Goal: Complete application form: Complete application form

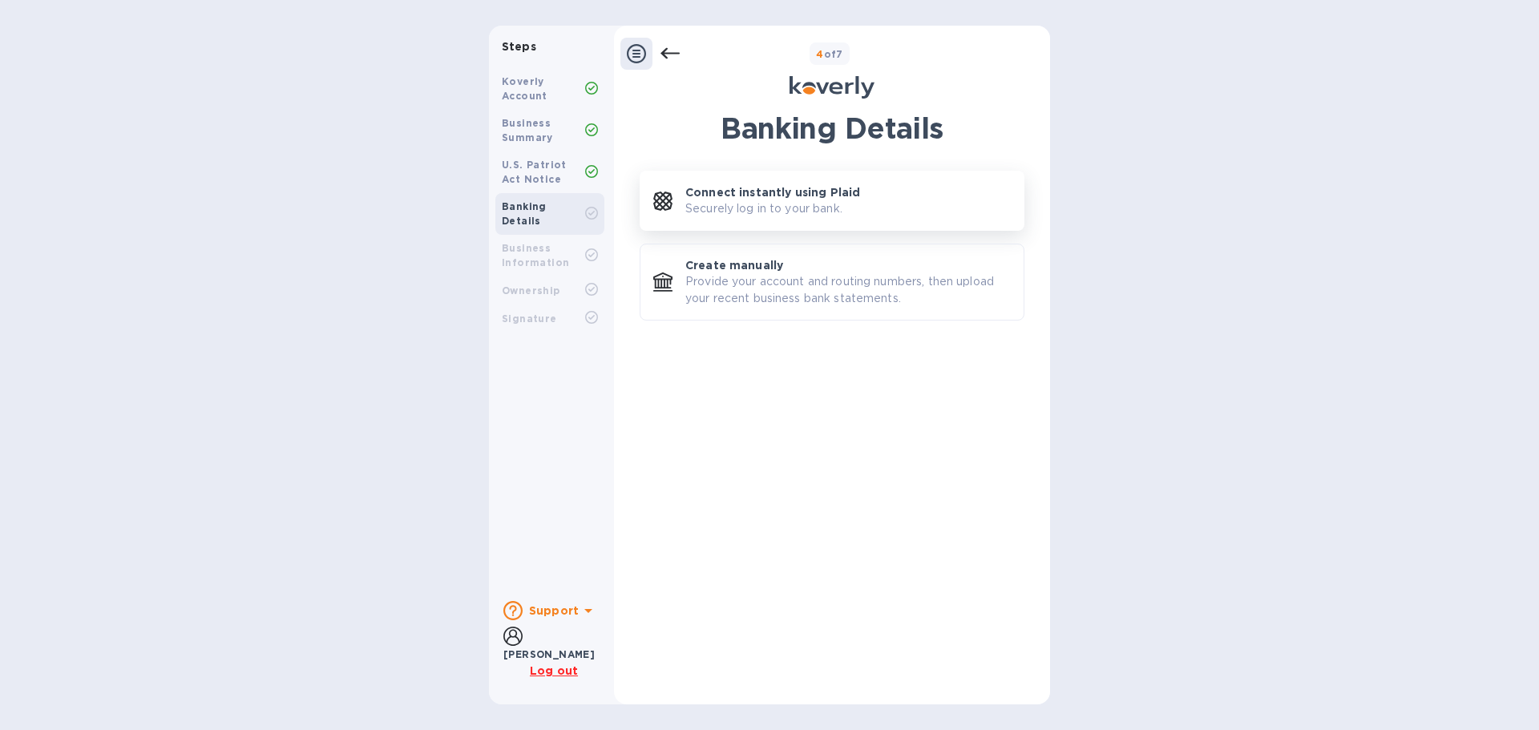
click at [717, 230] on button "Connect instantly using Plaid Securely log in to your bank." at bounding box center [832, 201] width 385 height 60
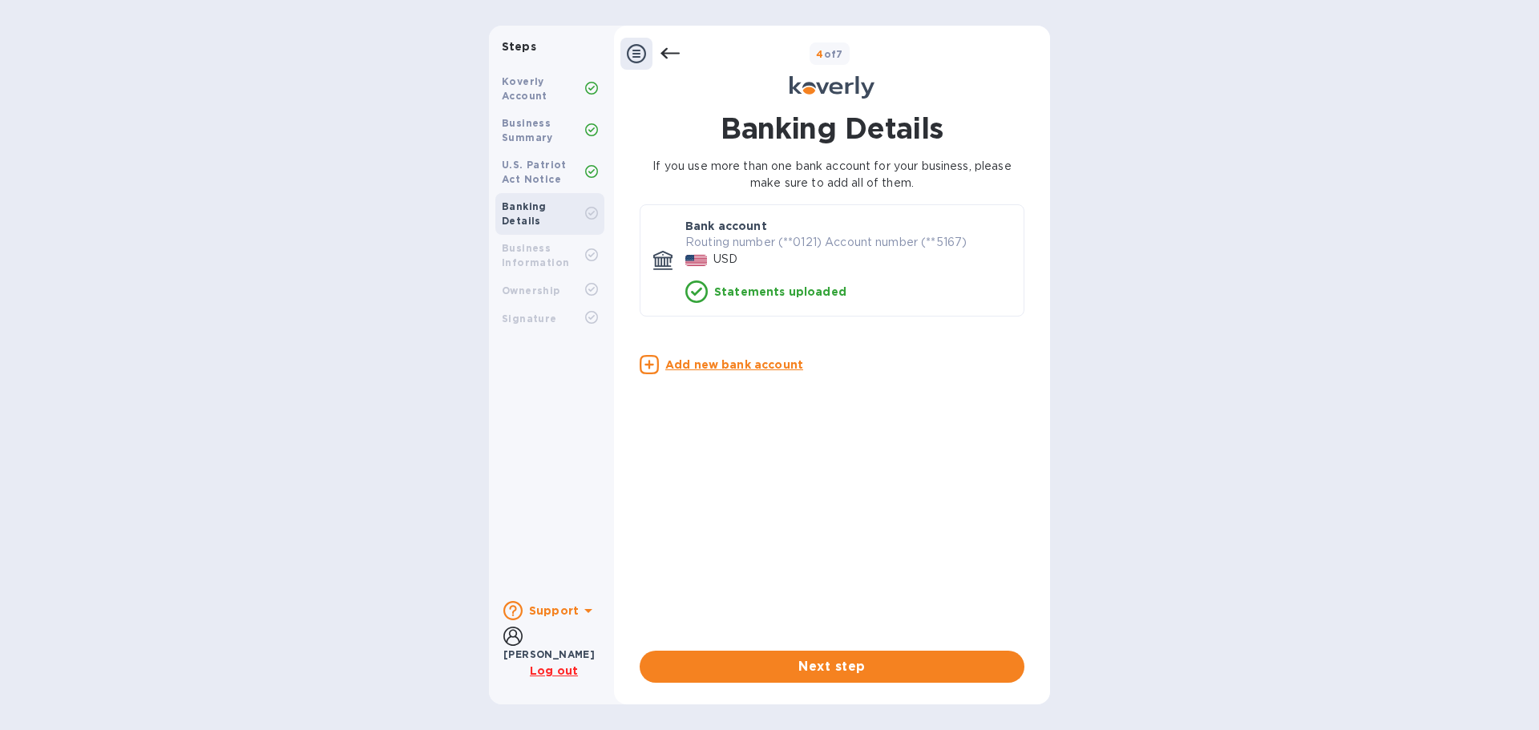
click at [812, 289] on p "Statements uploaded" at bounding box center [780, 292] width 132 height 16
click at [563, 174] on div "U.S. Patriot Act Notice" at bounding box center [543, 172] width 83 height 29
click at [547, 208] on b "Banking Details" at bounding box center [524, 213] width 45 height 26
click at [906, 660] on span "Next step" at bounding box center [831, 666] width 359 height 19
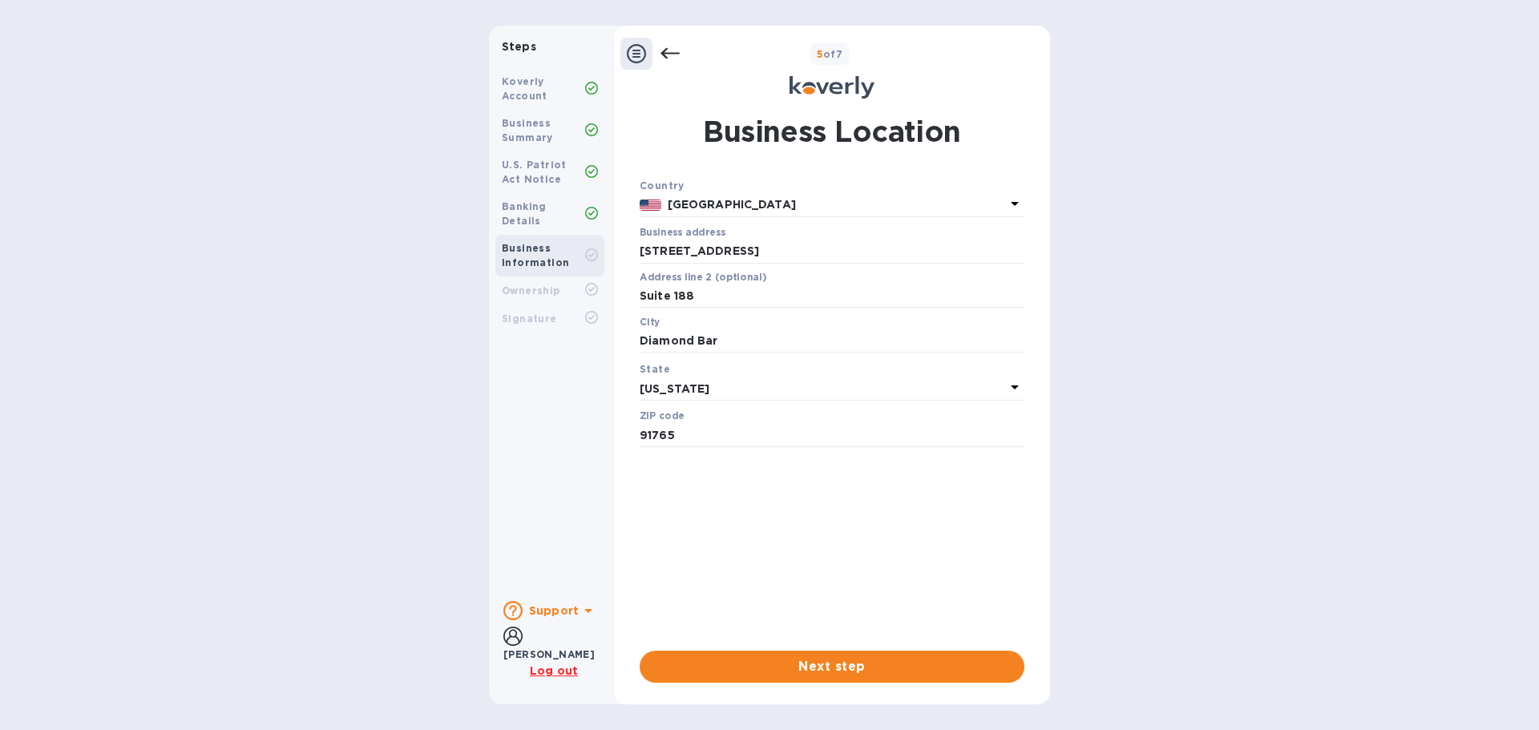
click at [902, 649] on div "Country [GEOGRAPHIC_DATA] Business address [STREET_ADDRESS] ​ Address line 2 (o…" at bounding box center [832, 430] width 385 height 506
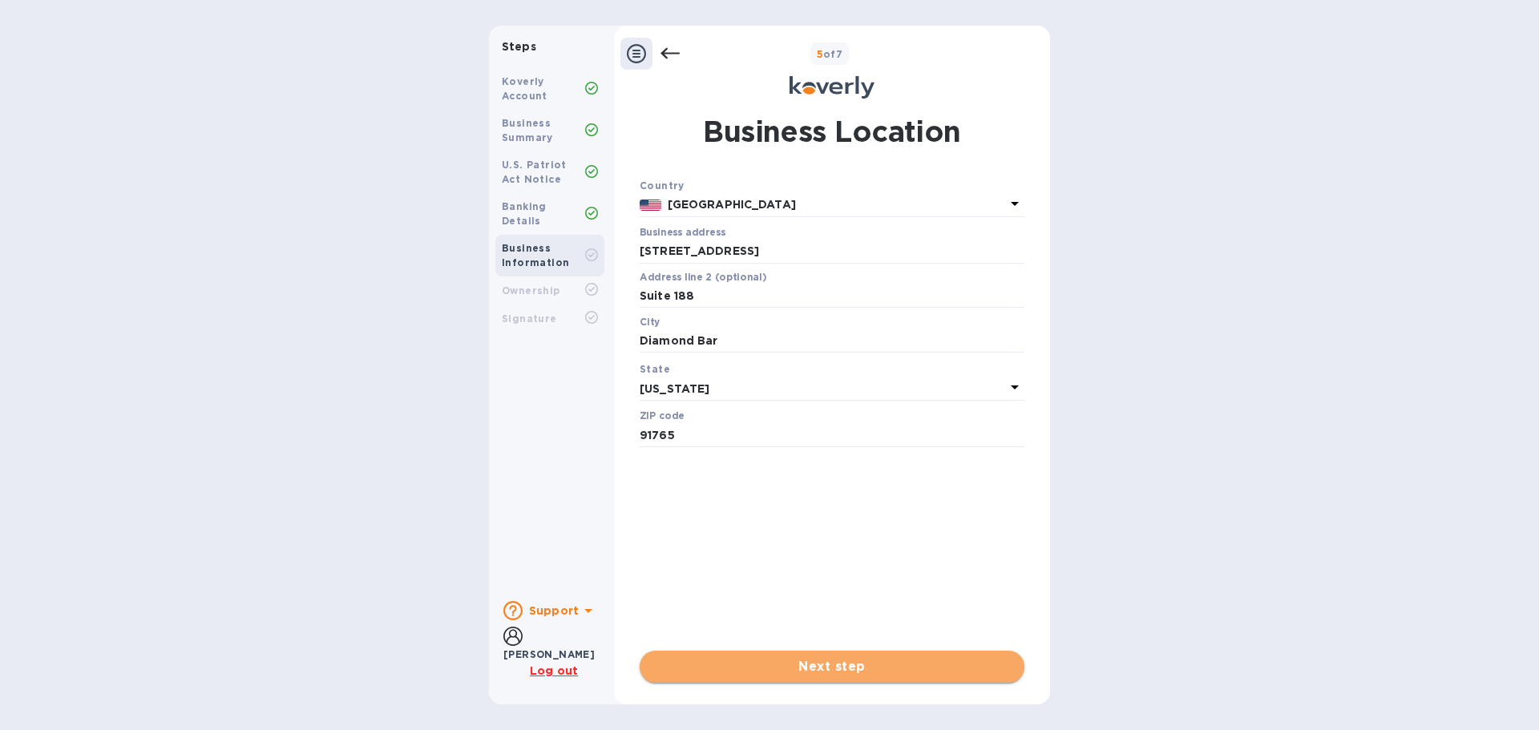
click at [858, 658] on span "Next step" at bounding box center [831, 666] width 359 height 19
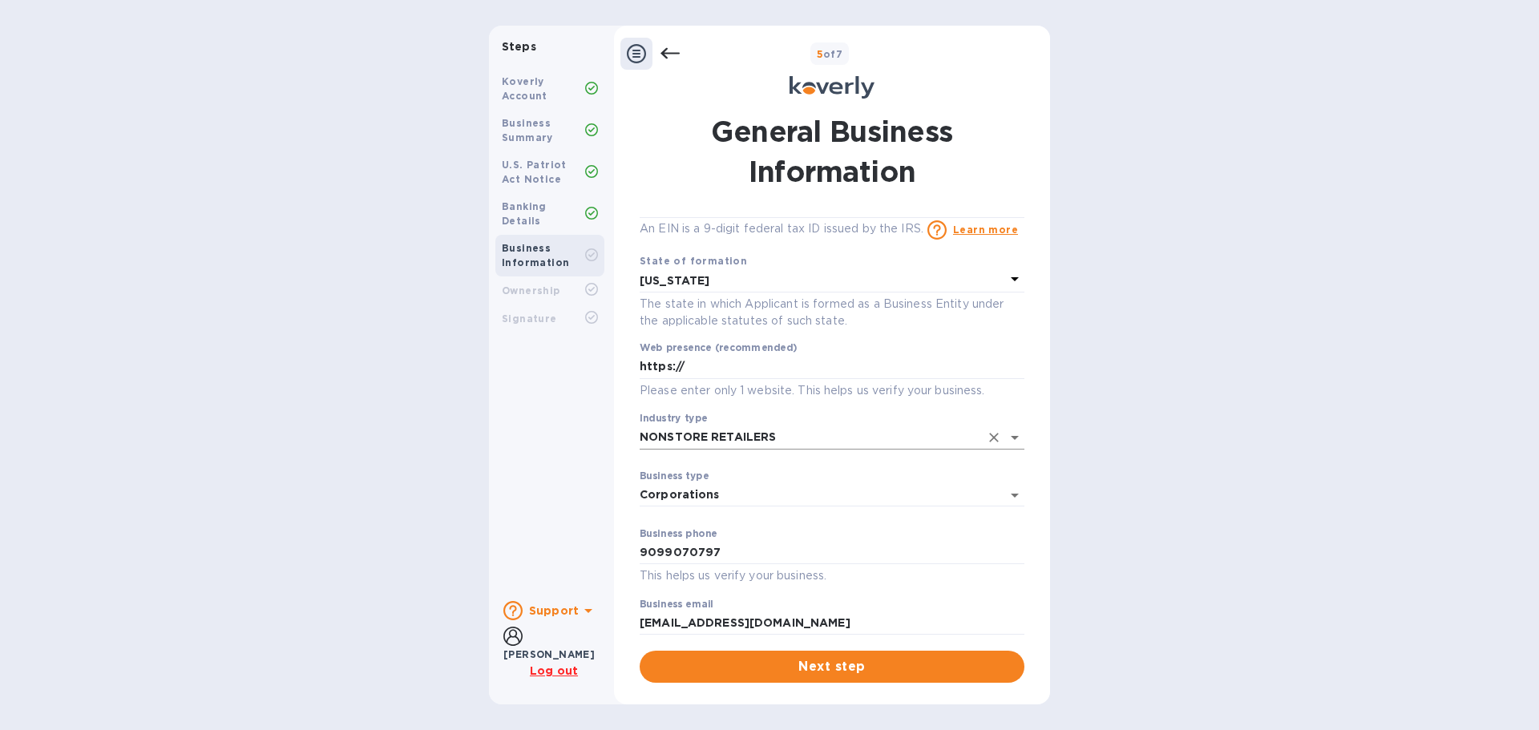
scroll to position [55, 0]
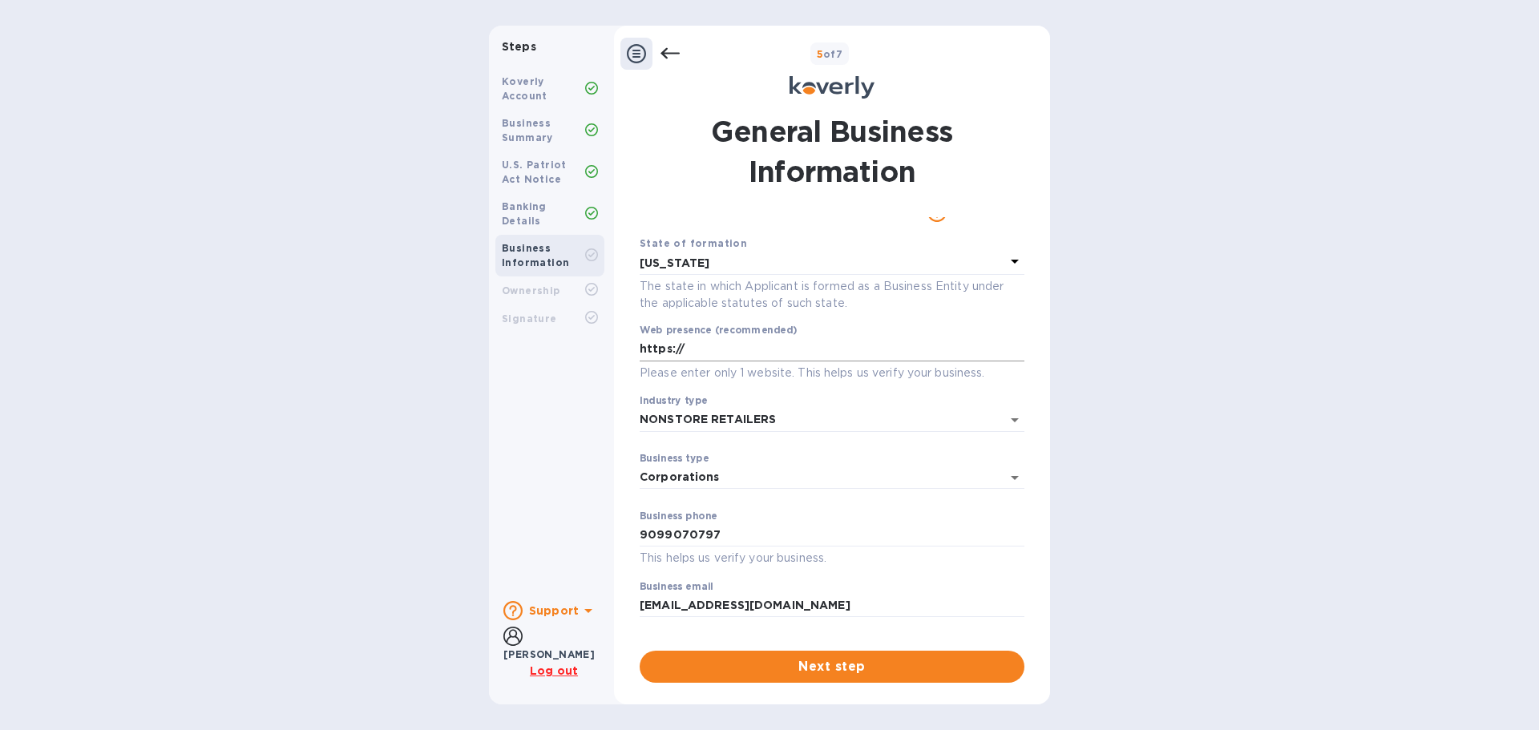
click at [834, 341] on input "https://" at bounding box center [832, 349] width 385 height 24
paste input "[URL][DOMAIN_NAME]"
drag, startPoint x: 722, startPoint y: 350, endPoint x: 681, endPoint y: 348, distance: 41.7
click at [675, 349] on input "https://[URL][DOMAIN_NAME]" at bounding box center [832, 349] width 385 height 24
click at [709, 347] on input "https://[URL][DOMAIN_NAME]" at bounding box center [832, 349] width 385 height 24
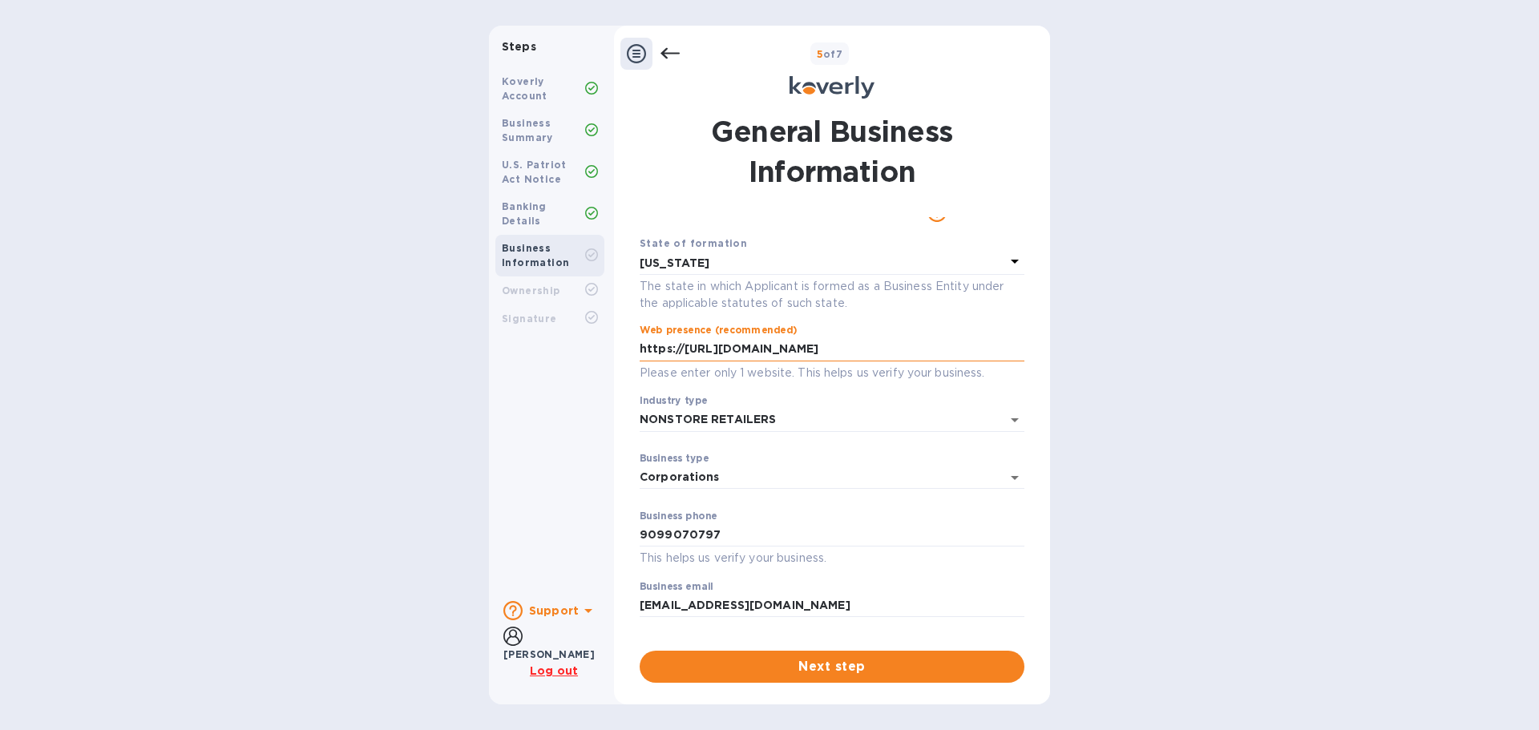
click at [673, 349] on input "https://[URL][DOMAIN_NAME]" at bounding box center [832, 349] width 385 height 24
drag, startPoint x: 682, startPoint y: 349, endPoint x: 596, endPoint y: 341, distance: 86.9
click at [596, 342] on div "Steps Koverly Account Business Summary U.S. Patriot Act Notice Banking Details …" at bounding box center [769, 365] width 561 height 679
type input "[URL][DOMAIN_NAME]"
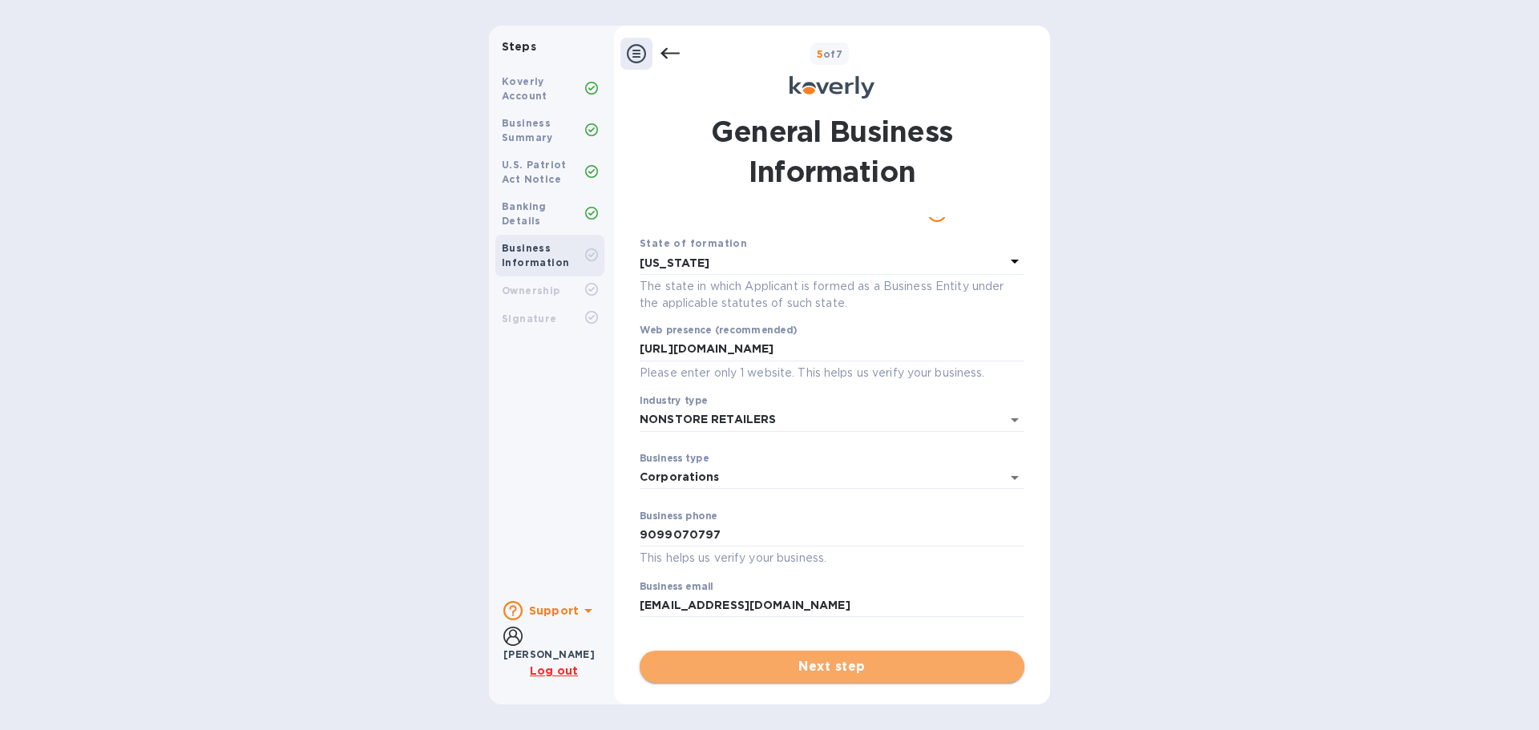
click at [841, 677] on button "Next step" at bounding box center [832, 667] width 385 height 32
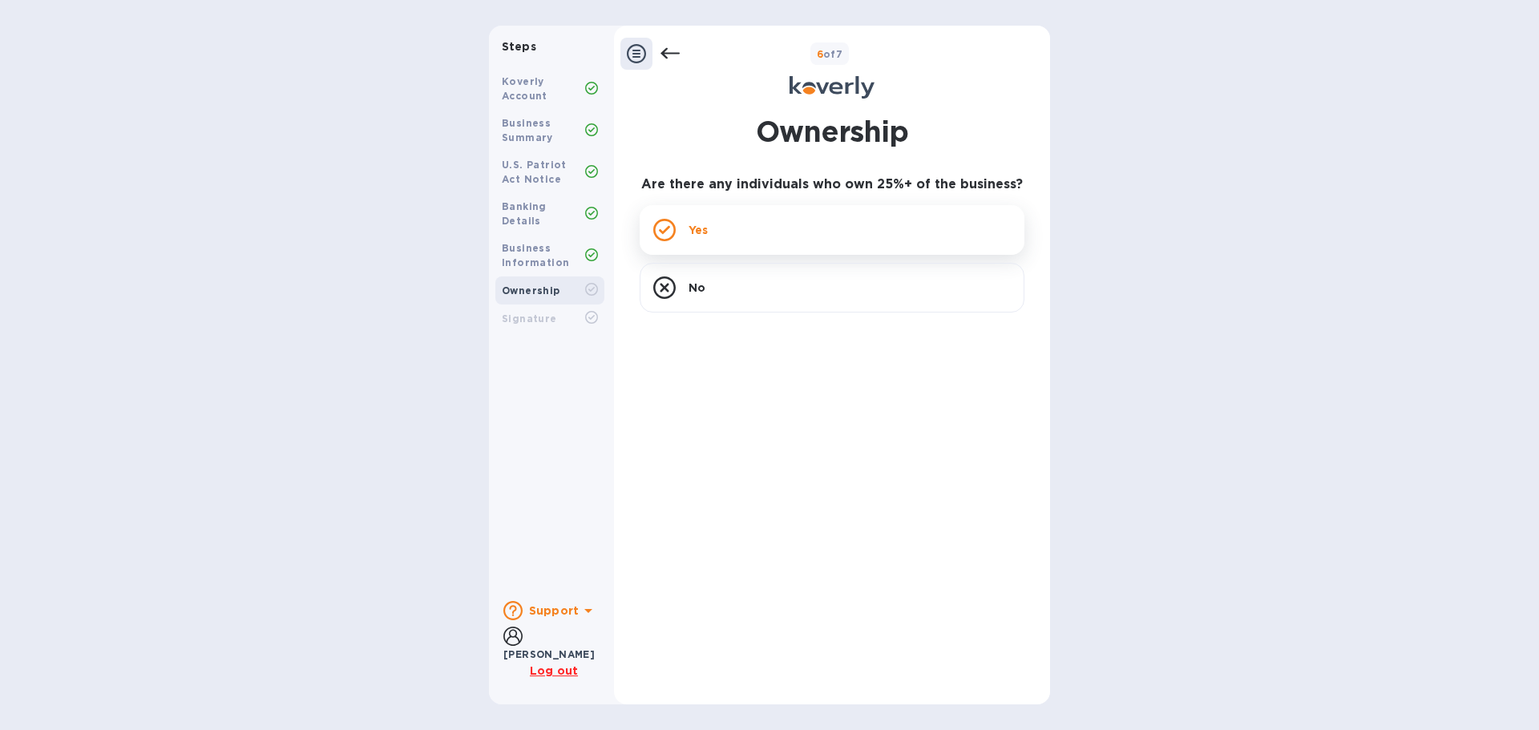
click at [824, 247] on div "Yes" at bounding box center [832, 230] width 385 height 50
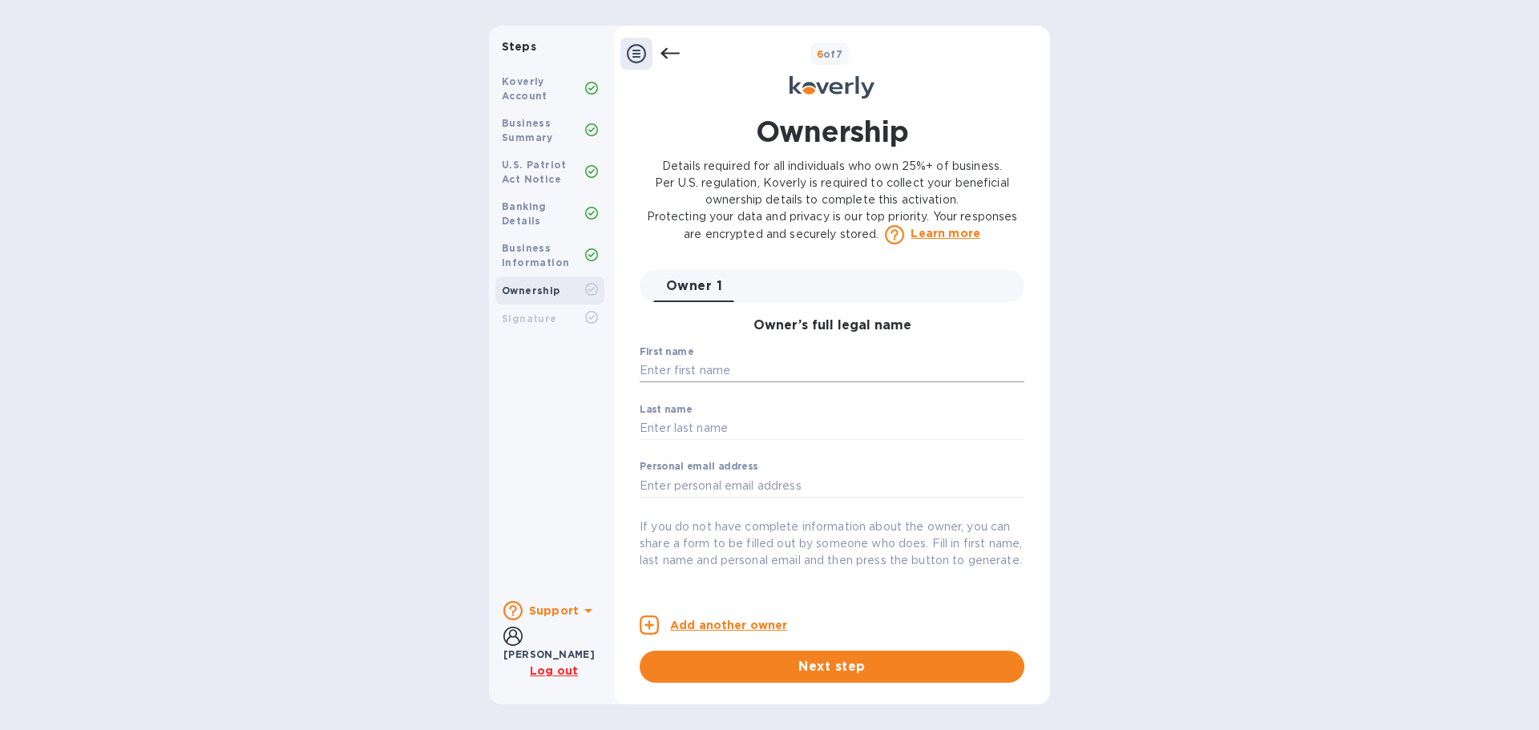
click at [753, 375] on input "text" at bounding box center [832, 371] width 385 height 24
type input "[PERSON_NAME]"
type input "[EMAIL_ADDRESS][DOMAIN_NAME]"
type input "[STREET_ADDRESS]"
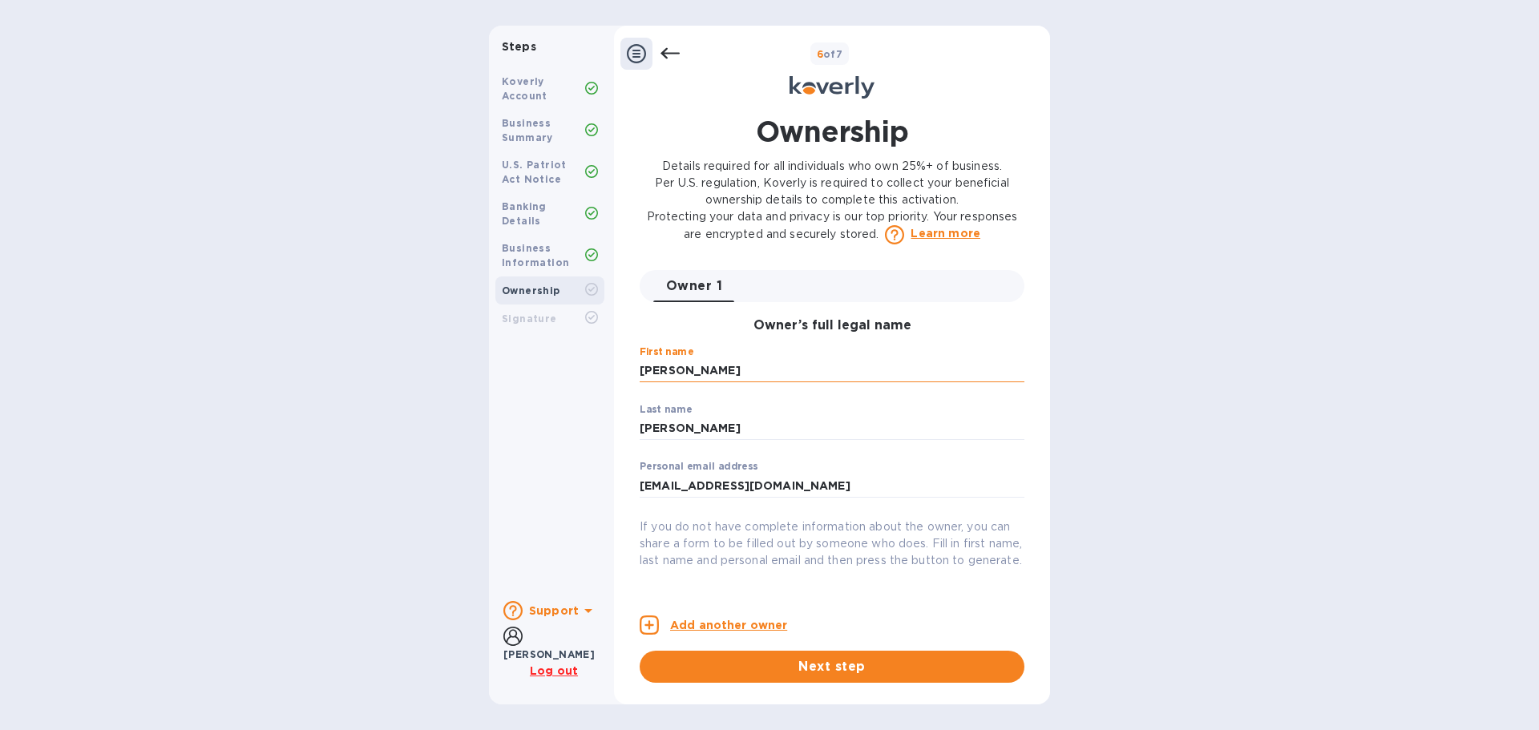
type input "Suite 188"
type input "Diamond Bar"
type input "[GEOGRAPHIC_DATA]"
type input "91765"
type input "***99"
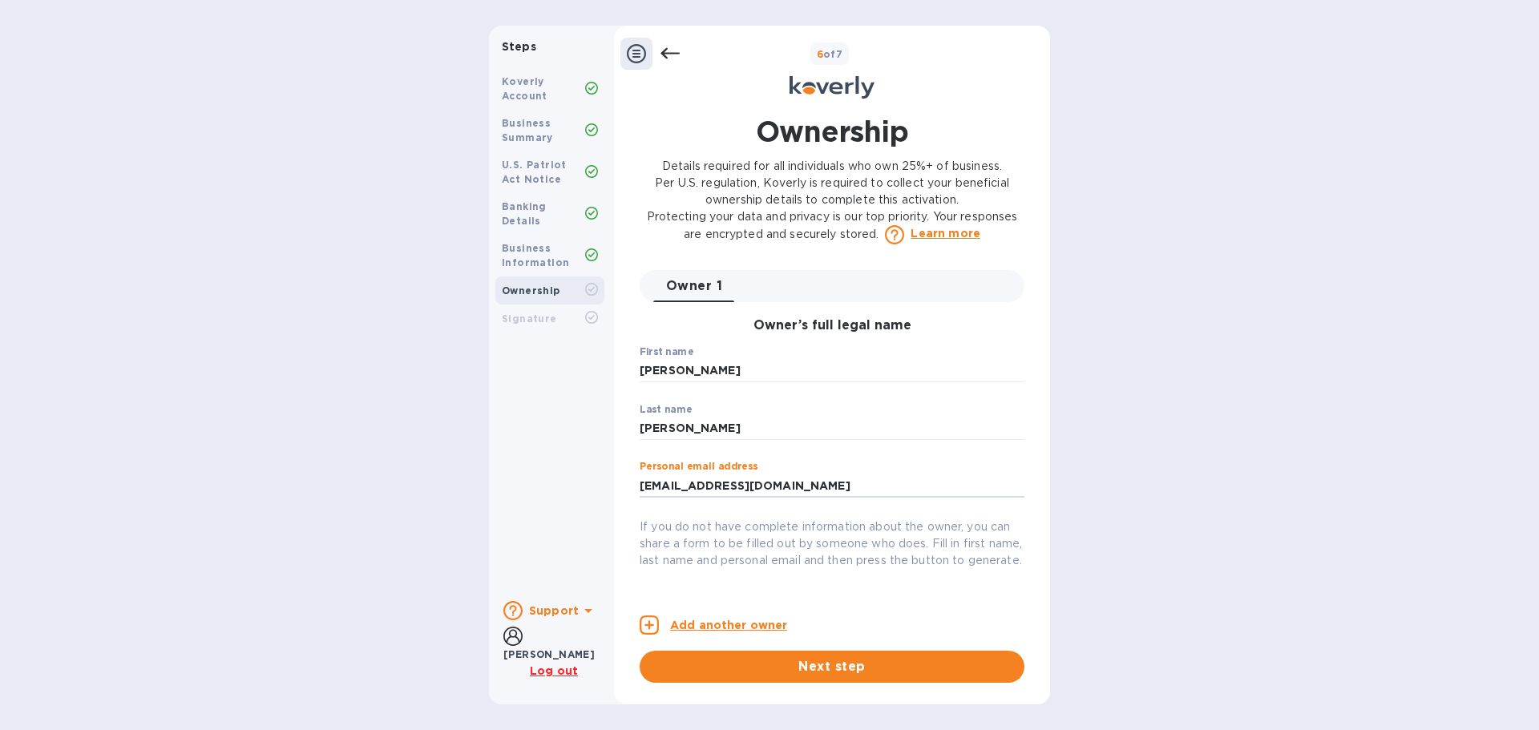
drag, startPoint x: 782, startPoint y: 490, endPoint x: 604, endPoint y: 466, distance: 179.6
click at [604, 466] on div "Steps Koverly Account Business Summary U.S. Patriot Act Notice Banking Details …" at bounding box center [769, 365] width 561 height 679
click at [818, 450] on p "​" at bounding box center [832, 451] width 385 height 18
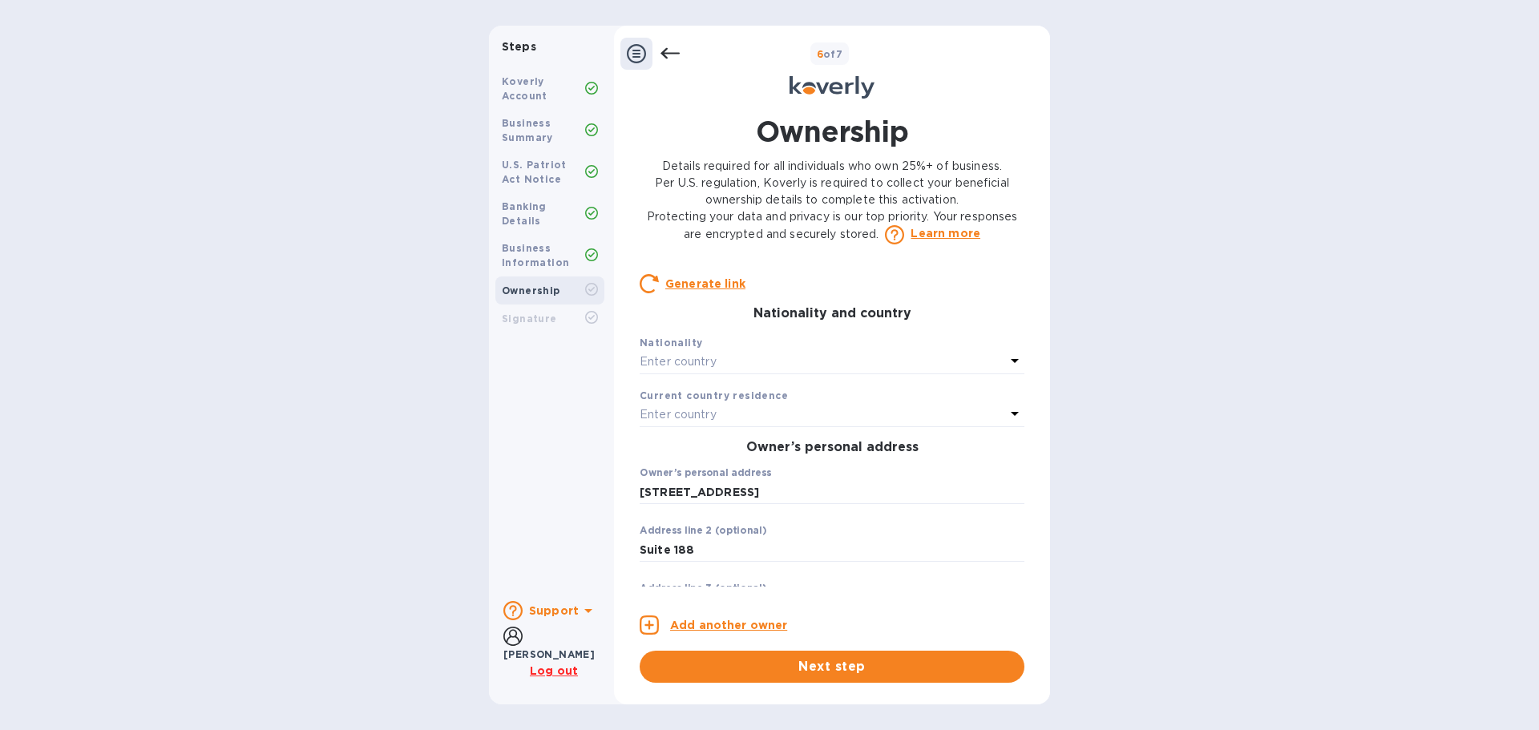
scroll to position [321, 0]
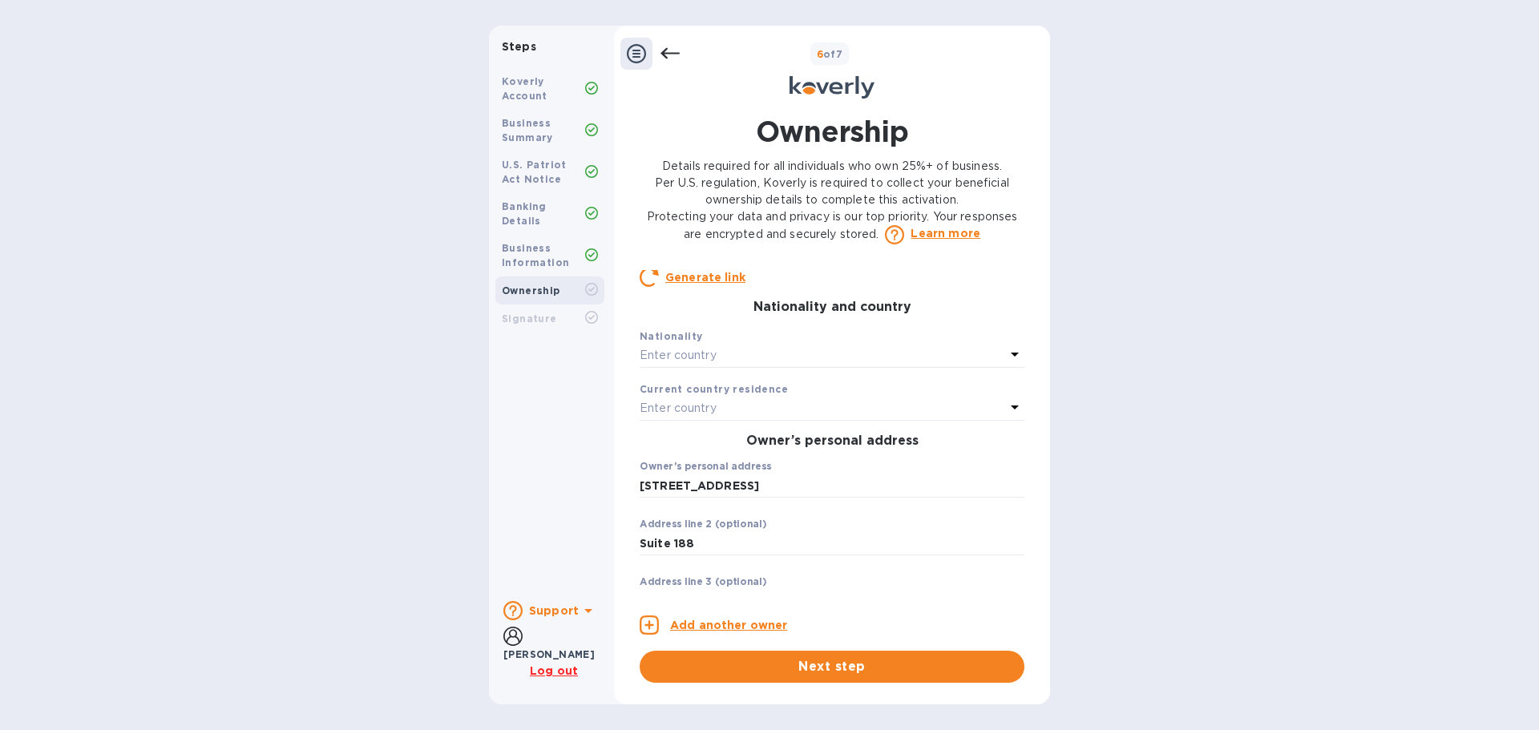
click at [780, 367] on div "Enter country" at bounding box center [823, 356] width 366 height 22
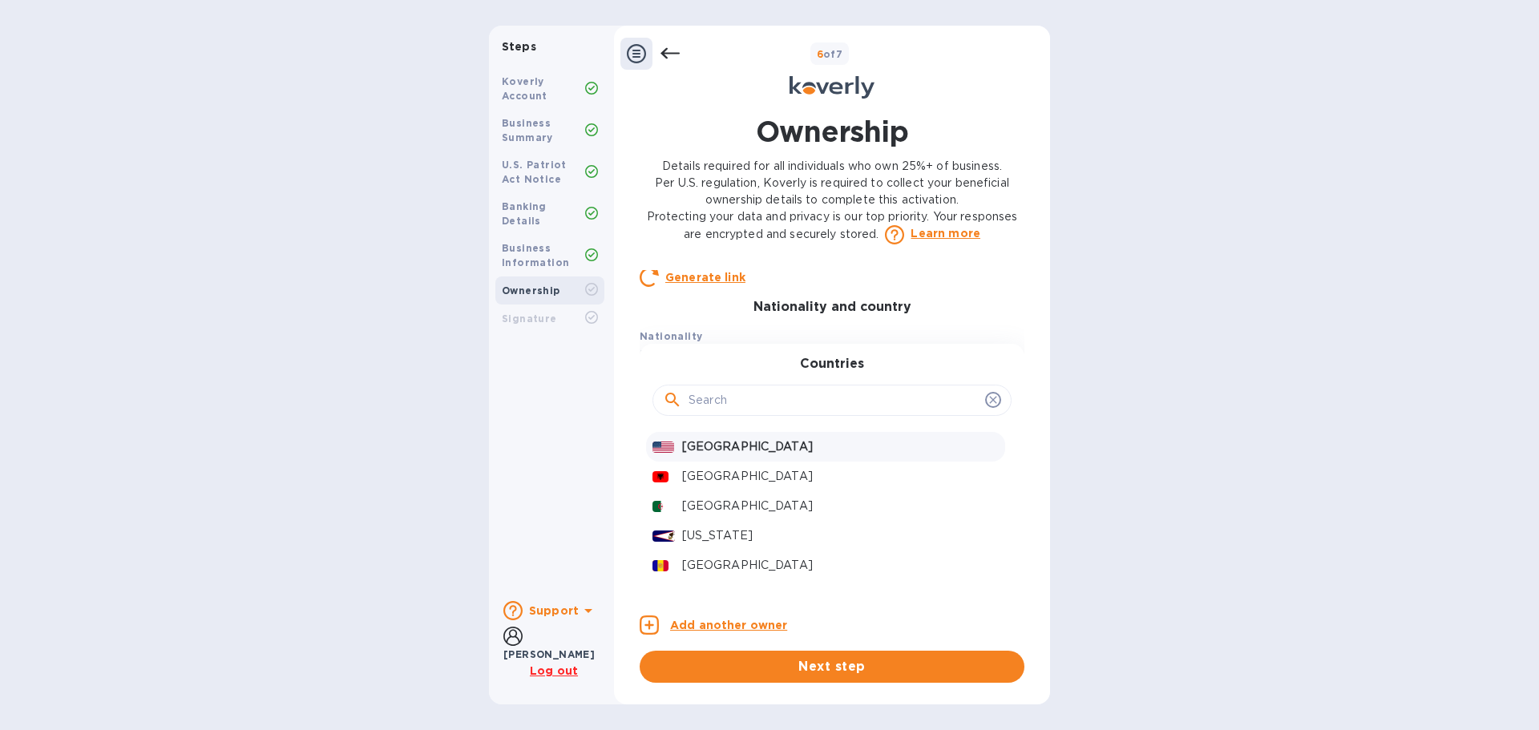
click at [763, 455] on p "[GEOGRAPHIC_DATA]" at bounding box center [840, 446] width 317 height 17
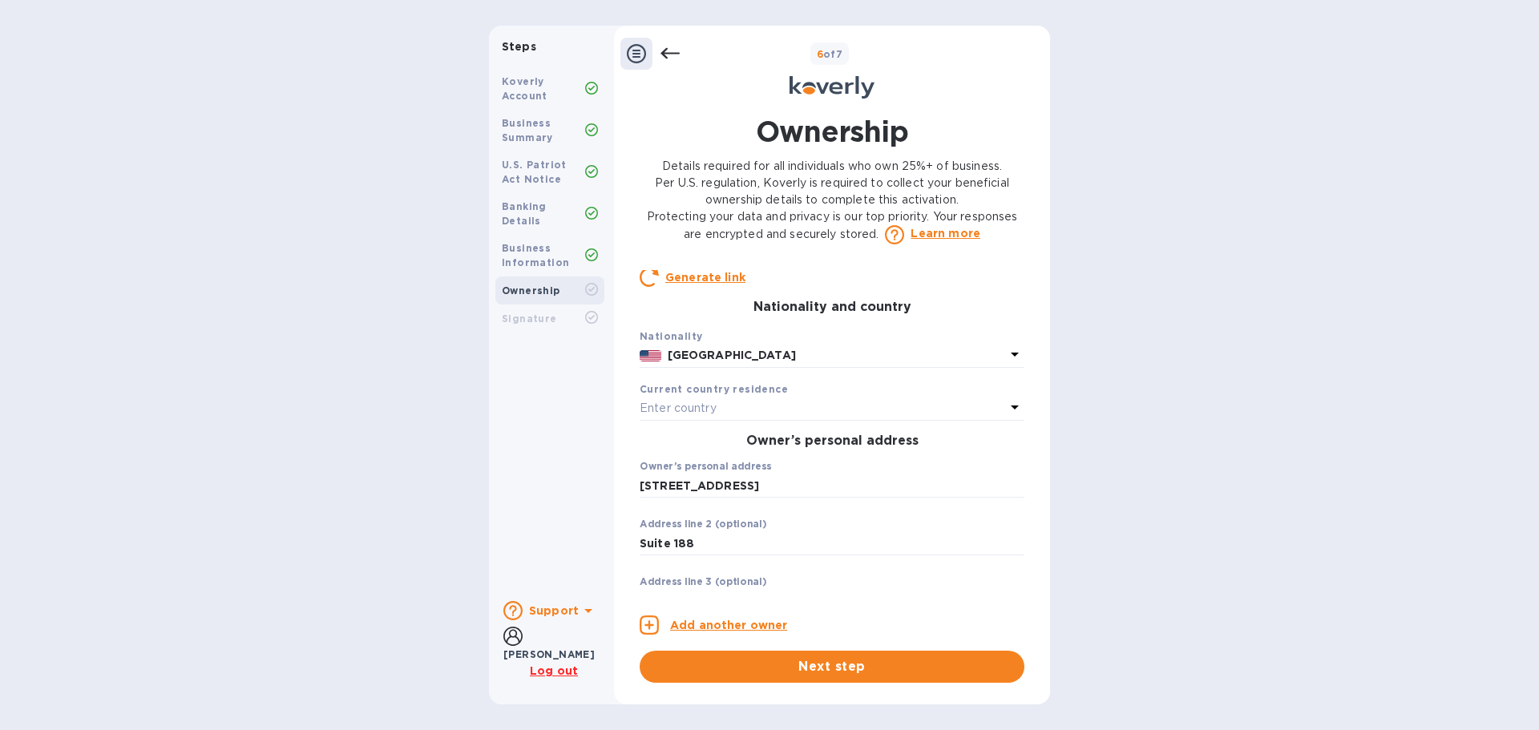
click at [751, 440] on div "Owner 1 0 Owner’s full legal name First name [PERSON_NAME] ​ Last name [PERSON_…" at bounding box center [832, 428] width 385 height 317
click at [750, 420] on div "Enter country" at bounding box center [823, 409] width 366 height 22
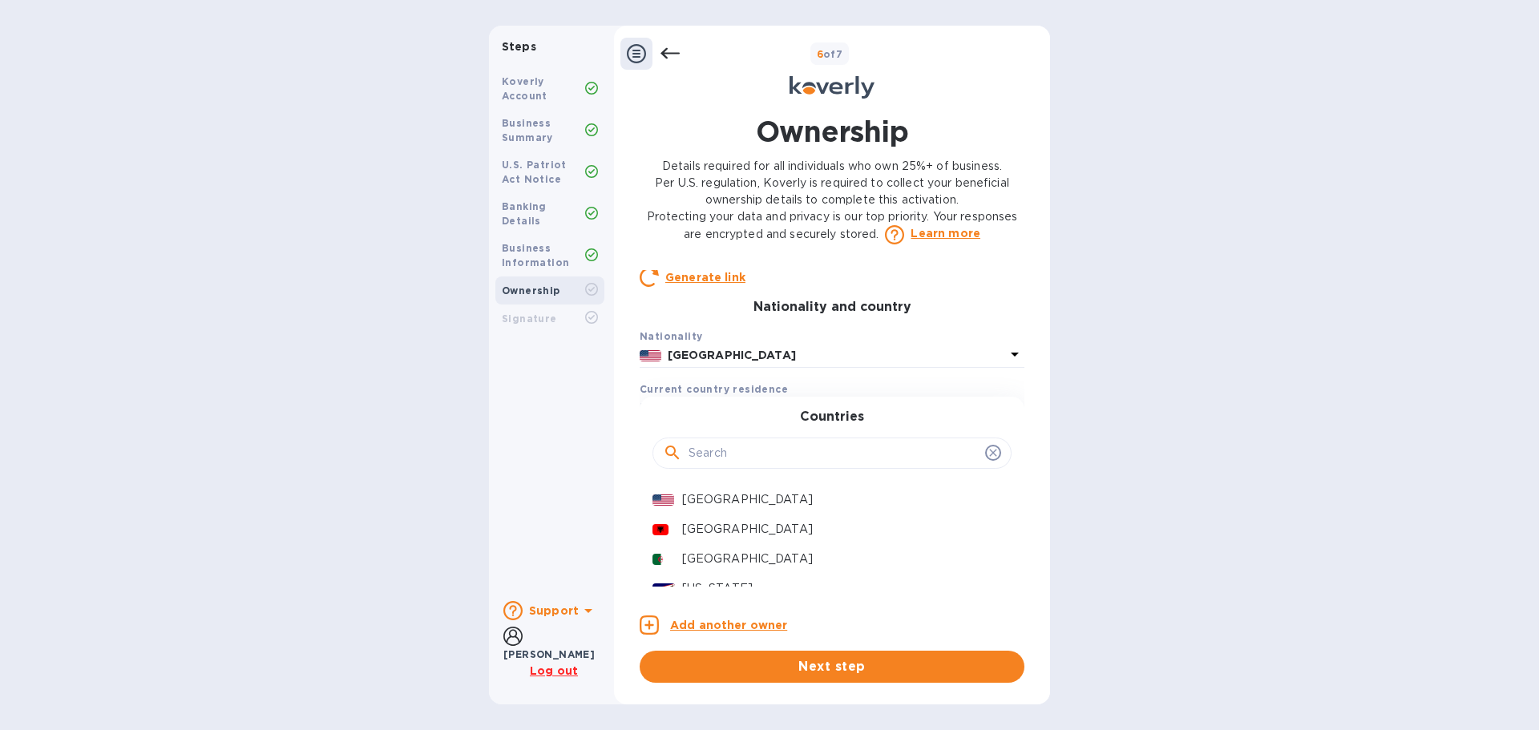
click at [741, 427] on div "Countries" at bounding box center [832, 444] width 346 height 69
click at [761, 508] on p "[GEOGRAPHIC_DATA]" at bounding box center [840, 499] width 317 height 17
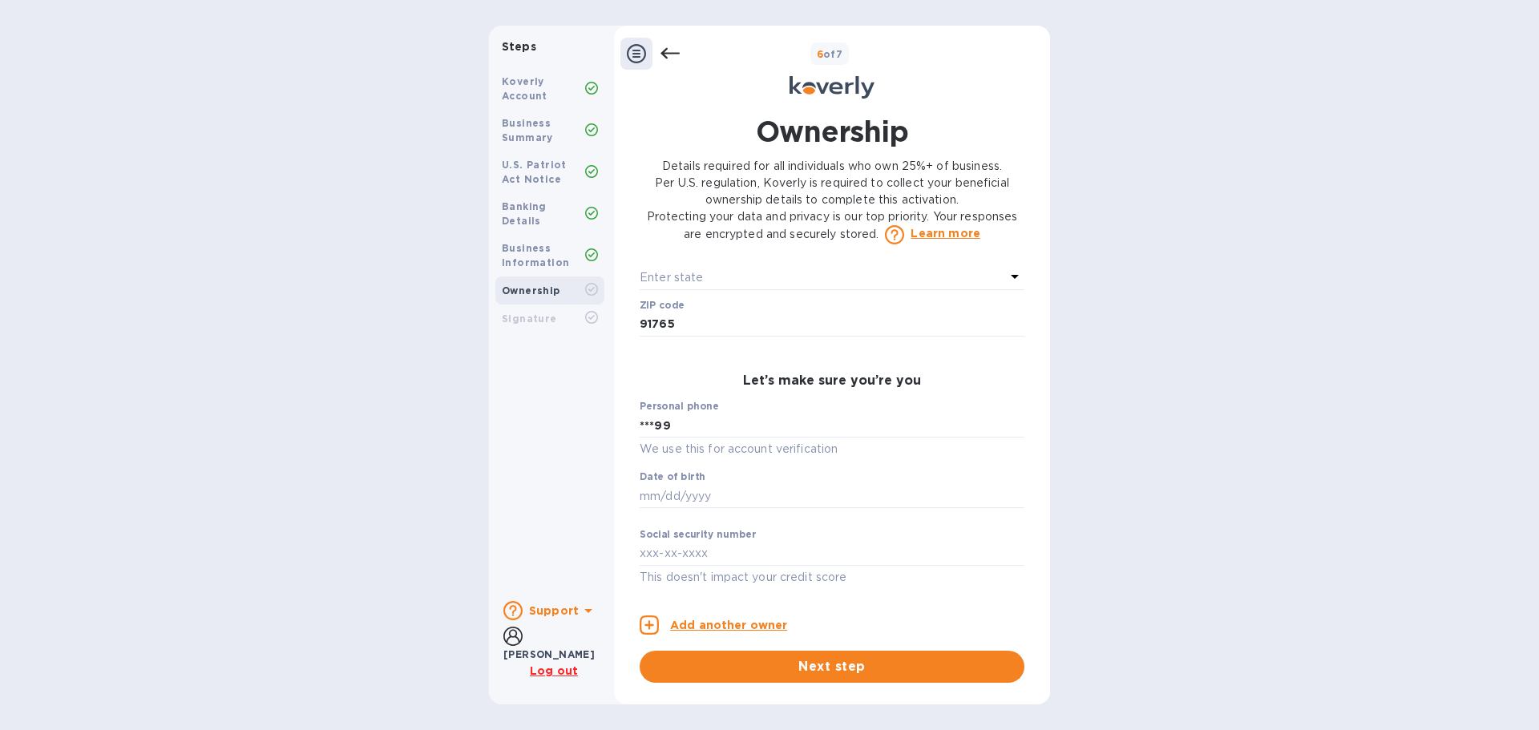
scroll to position [721, 0]
click at [776, 502] on input "text" at bounding box center [832, 496] width 385 height 24
type input "***88"
click at [774, 548] on input "text" at bounding box center [832, 554] width 385 height 24
click at [840, 664] on span "Next step" at bounding box center [831, 666] width 359 height 19
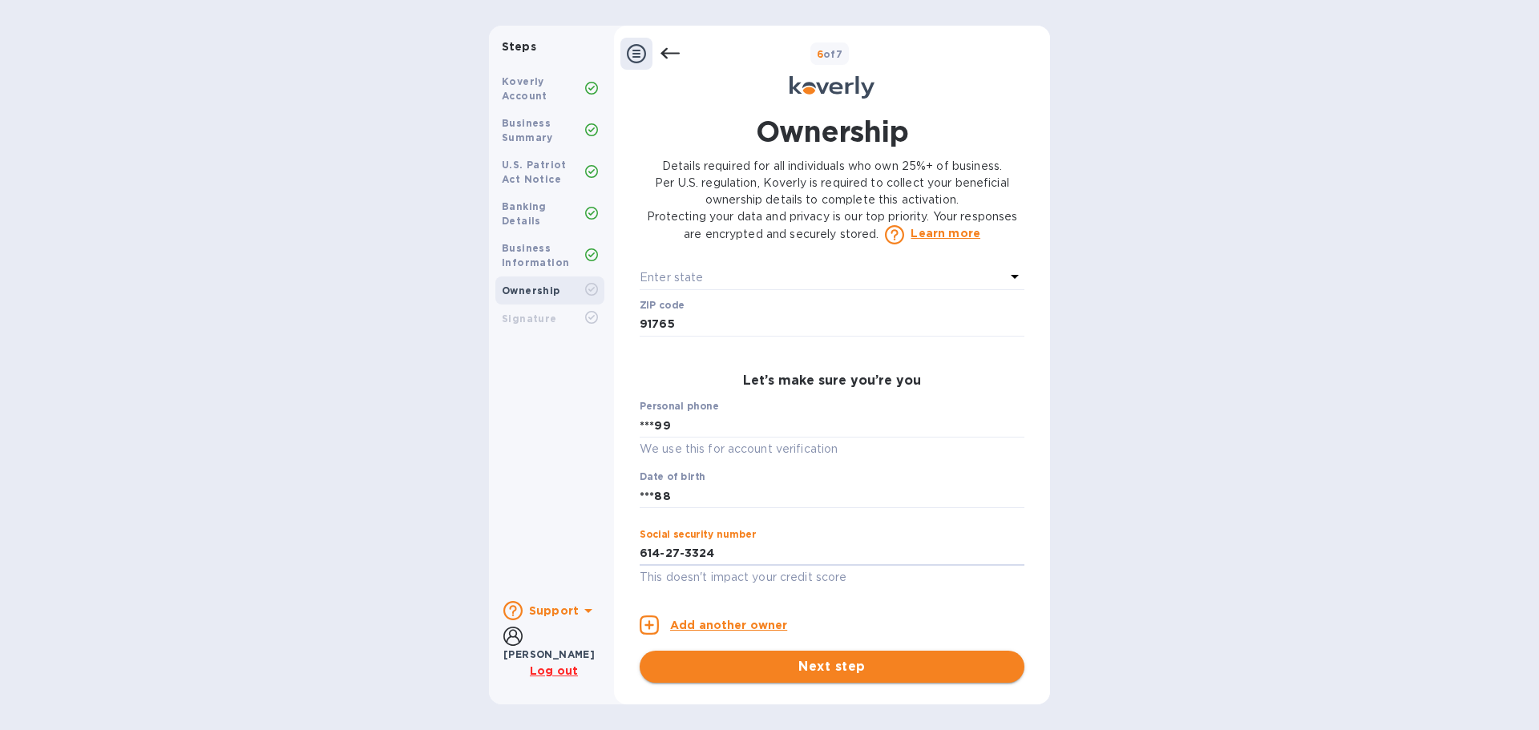
type input "***24"
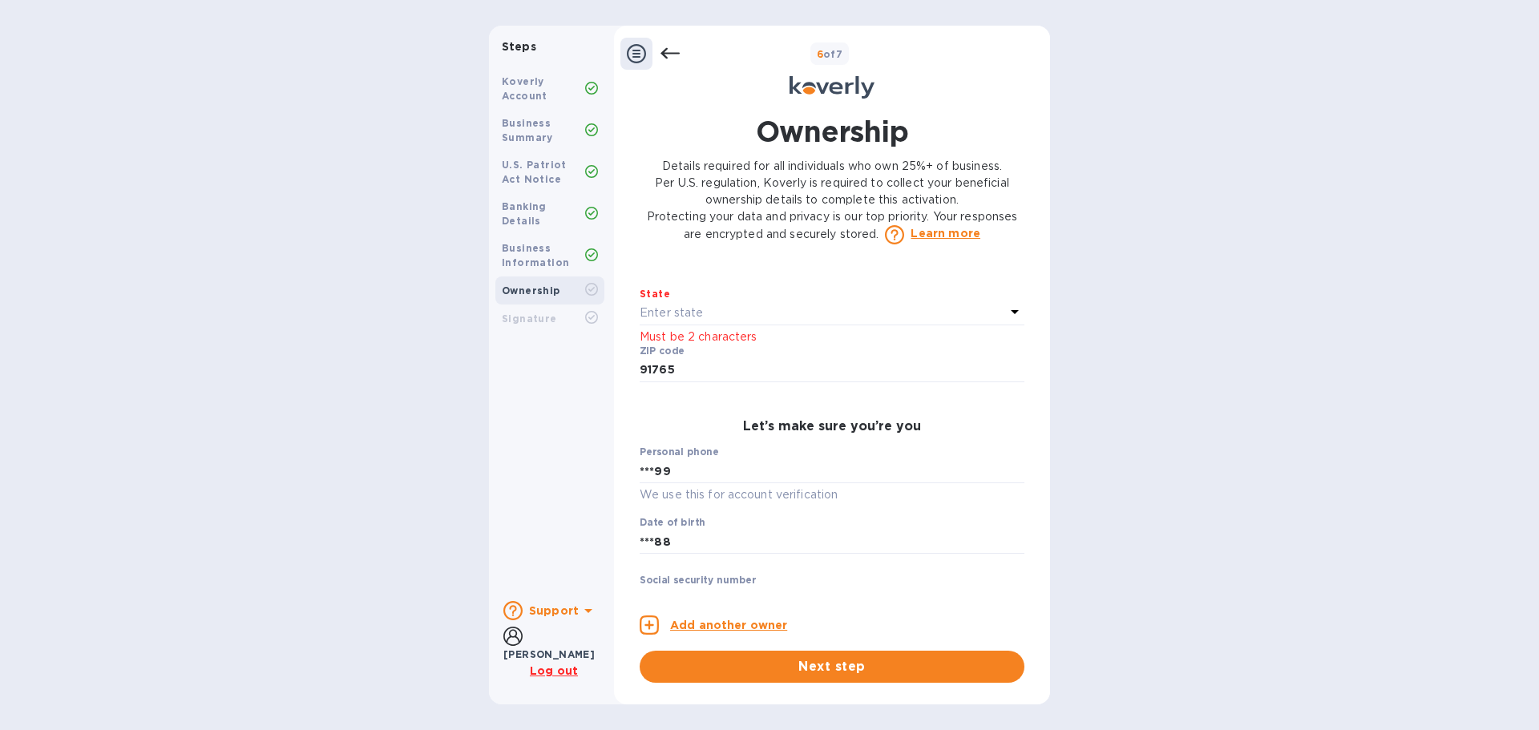
scroll to position [641, 0]
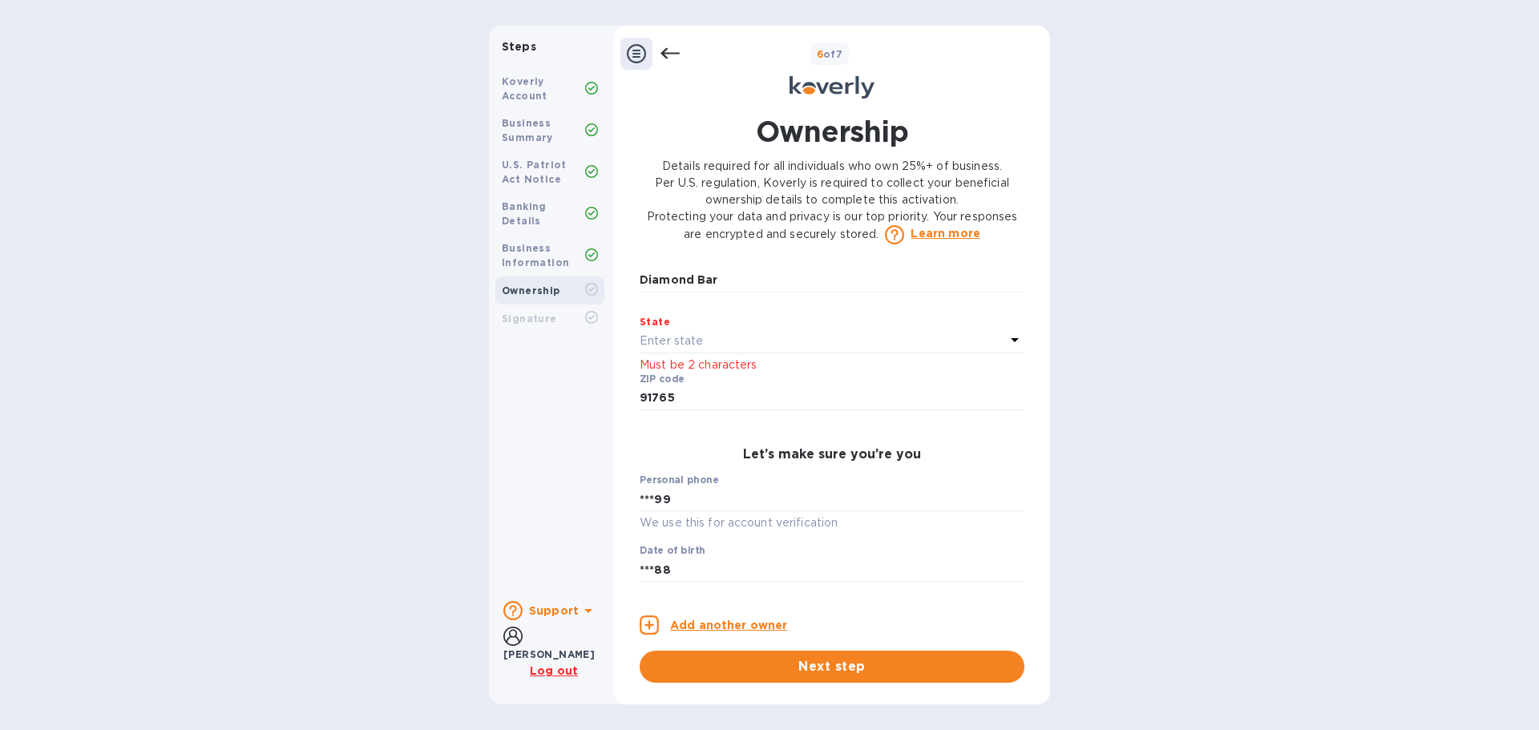
click at [725, 353] on div "Enter state" at bounding box center [823, 341] width 366 height 22
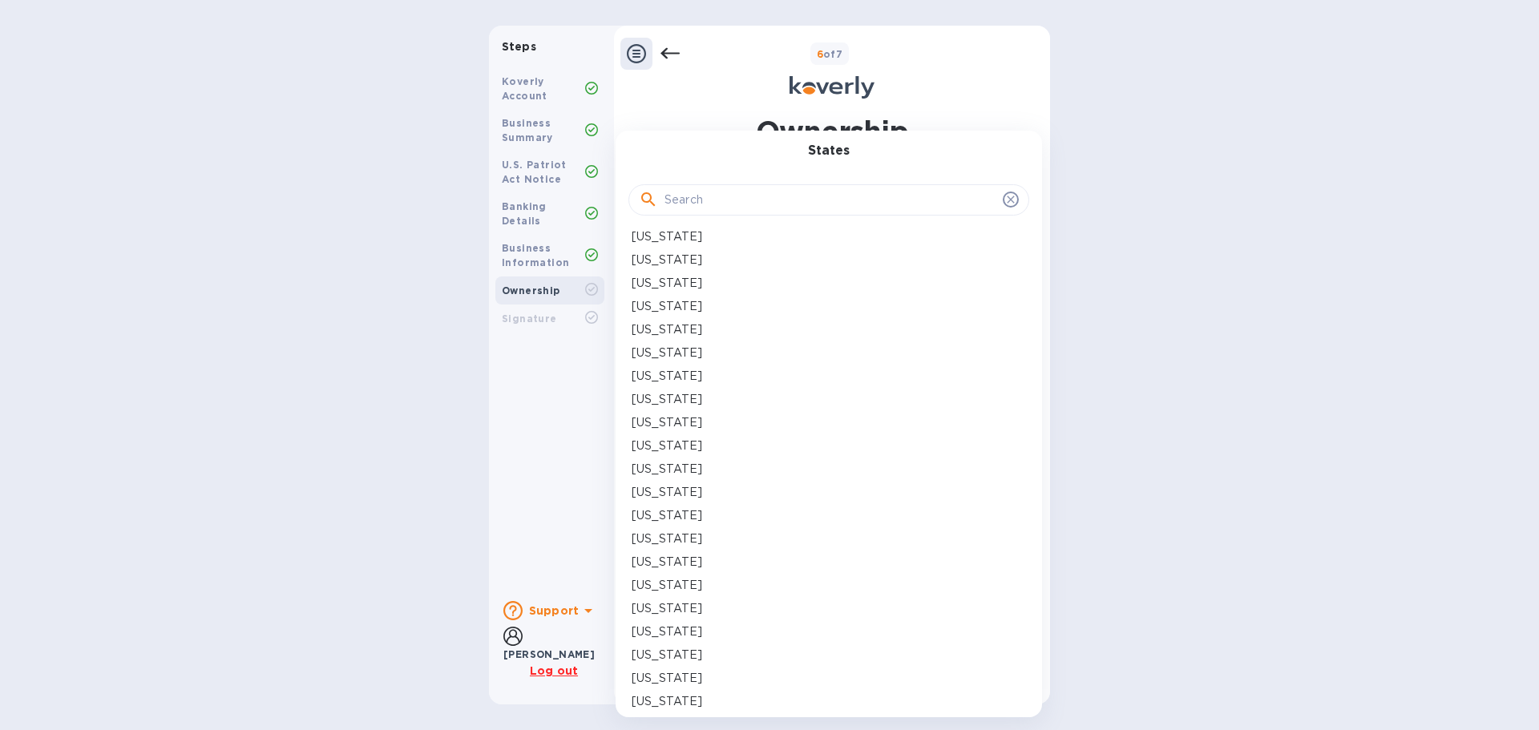
click at [705, 357] on div "[US_STATE]" at bounding box center [829, 353] width 394 height 17
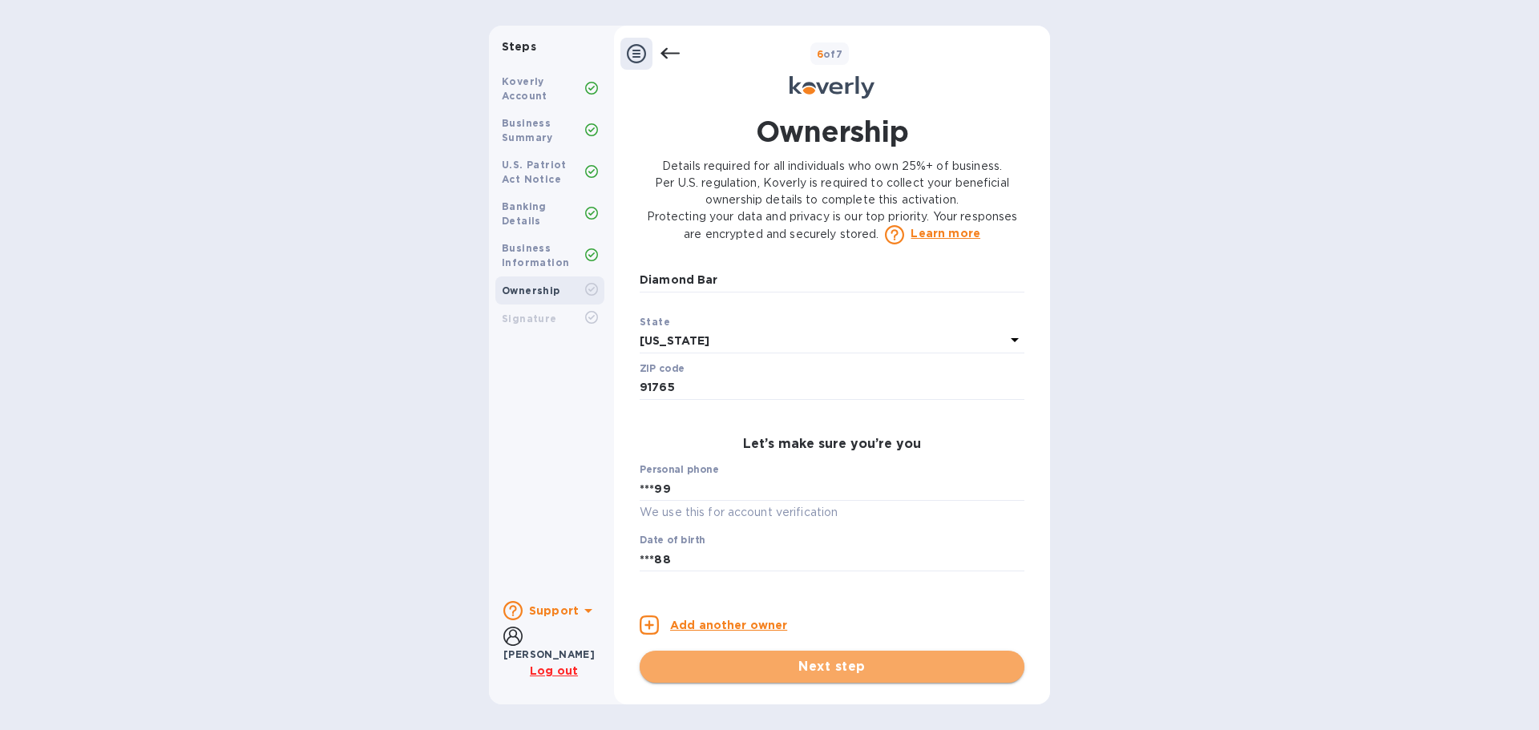
click at [814, 681] on button "Next step" at bounding box center [832, 667] width 385 height 32
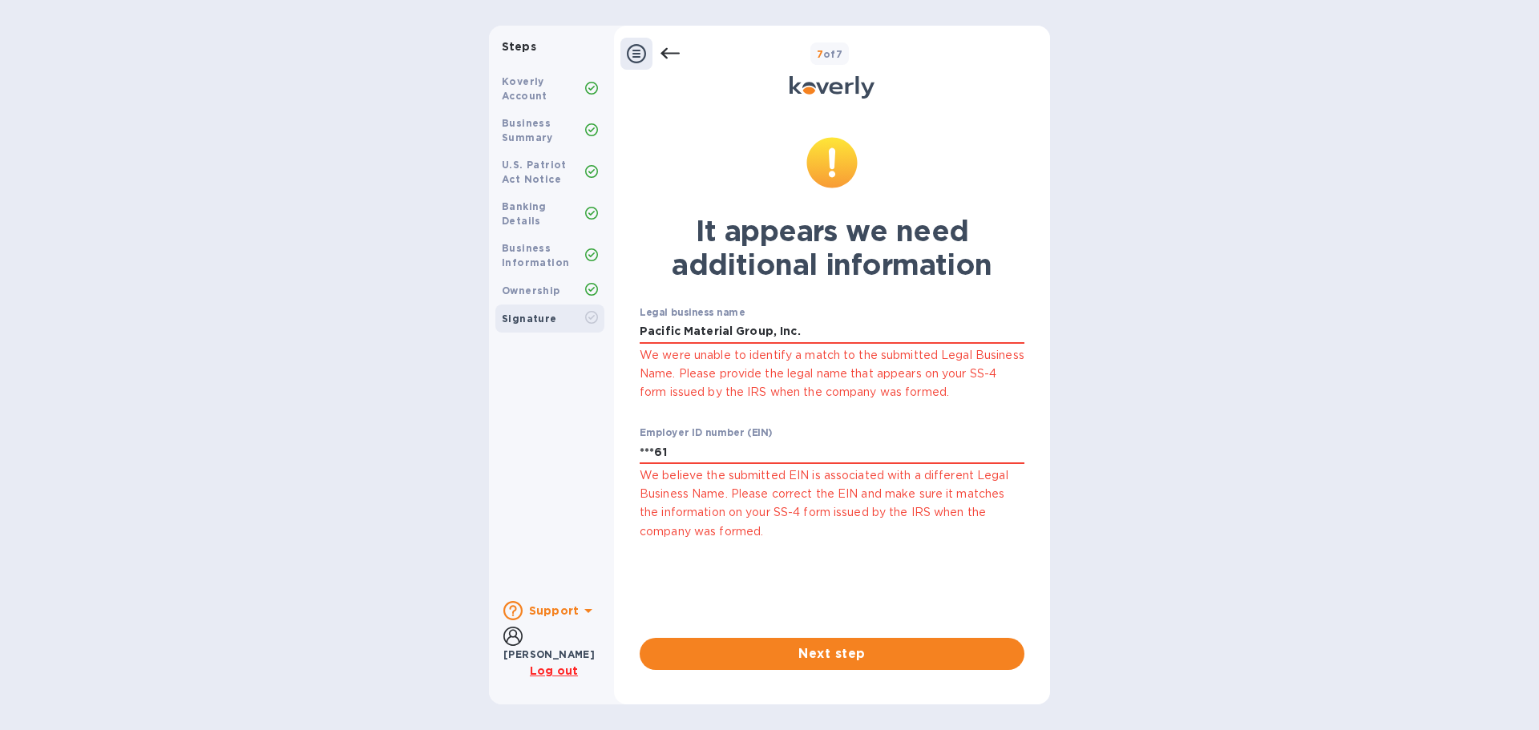
click at [757, 516] on p "We believe the submitted EIN is associated with a different Legal Business Name…" at bounding box center [832, 504] width 385 height 75
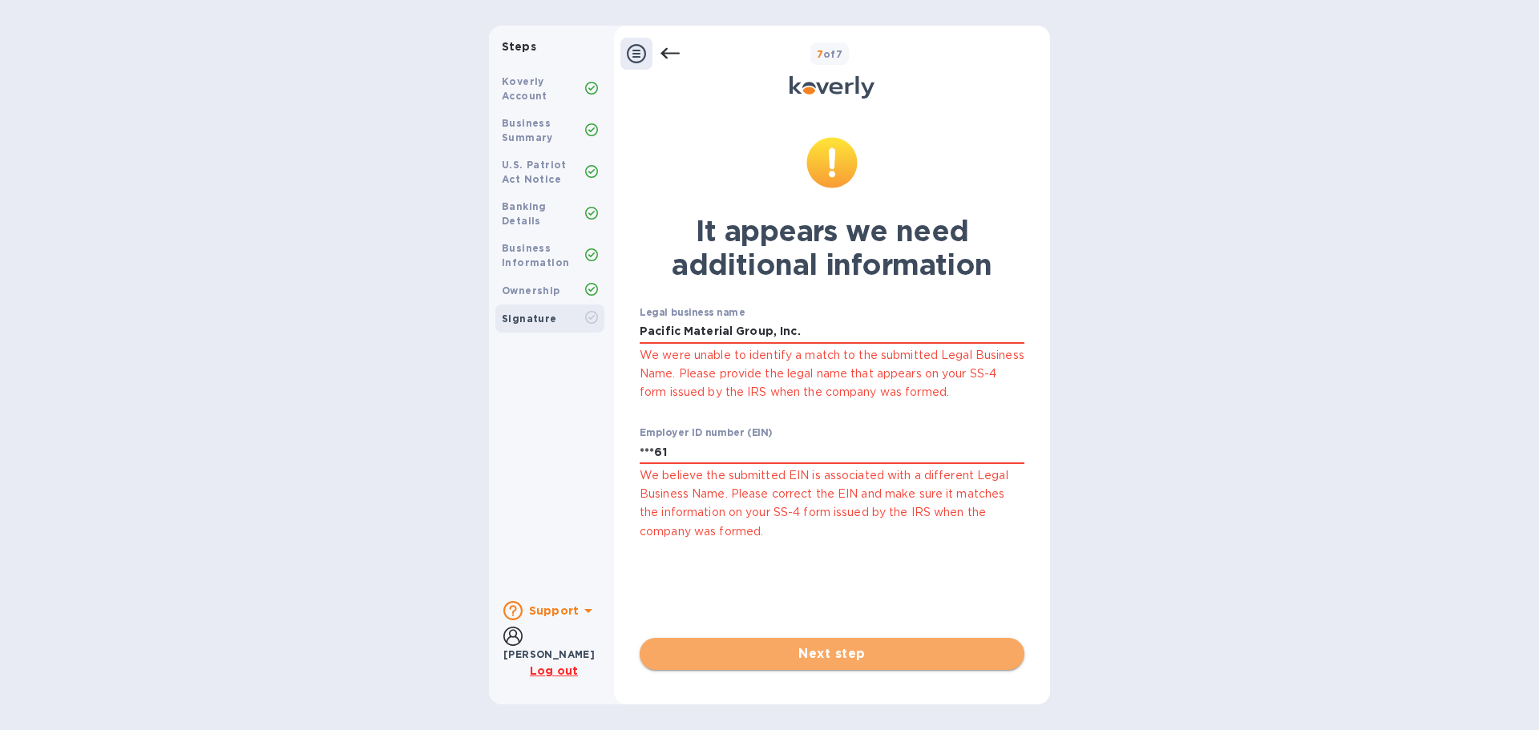
click at [838, 657] on span "Next step" at bounding box center [831, 653] width 359 height 19
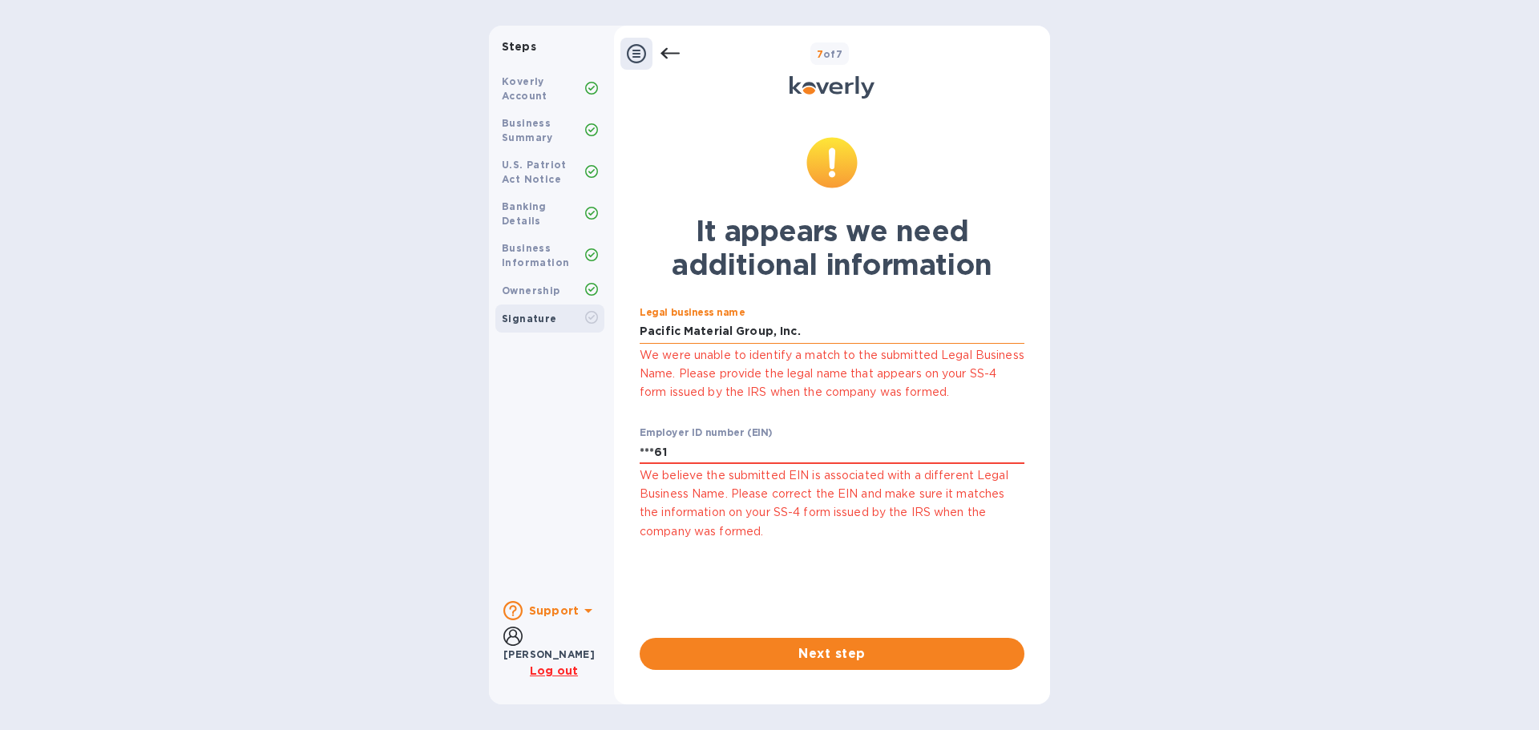
click at [826, 335] on input "Pacific Material Group, Inc." at bounding box center [832, 332] width 385 height 24
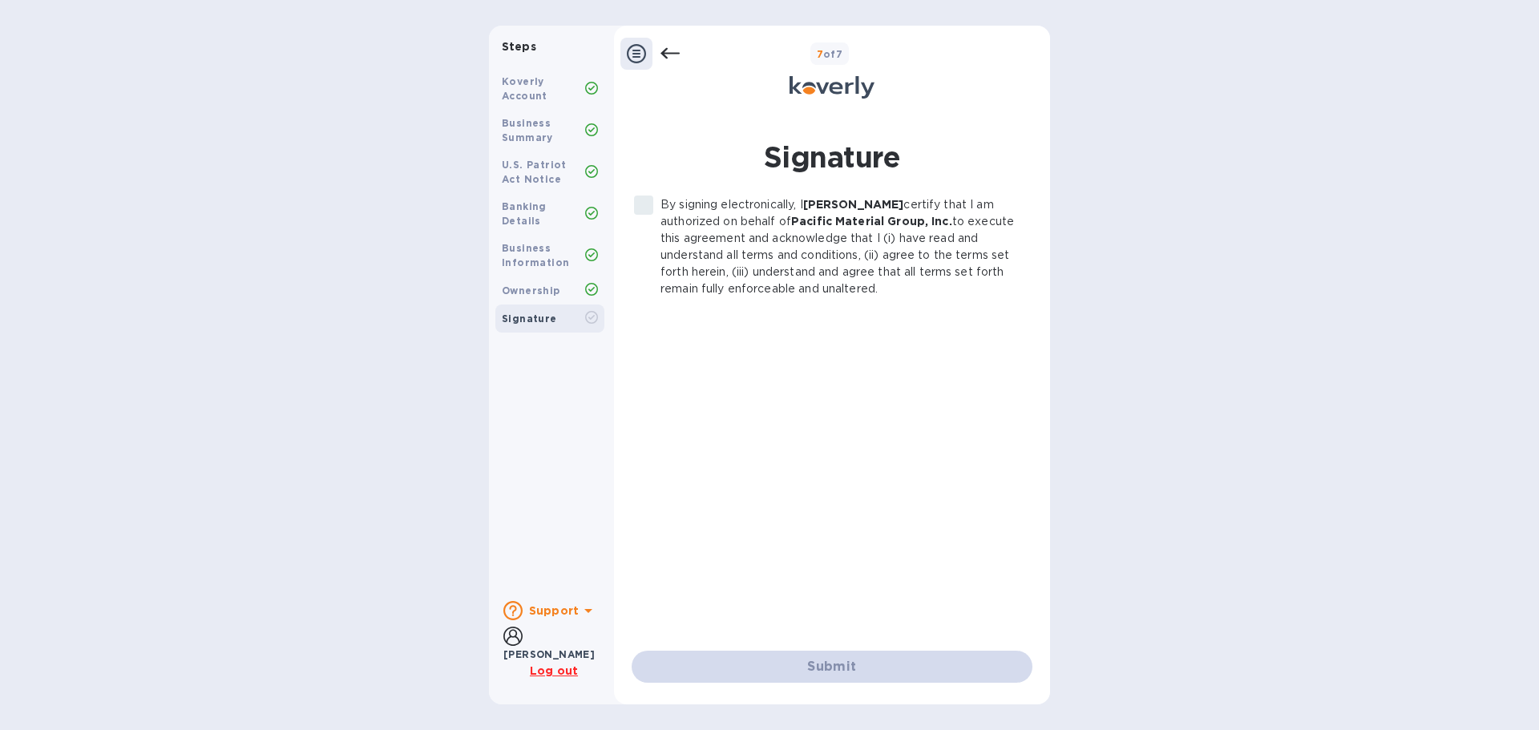
drag, startPoint x: 704, startPoint y: 362, endPoint x: 724, endPoint y: 366, distance: 20.3
click at [724, 366] on div "By signing electronically, I [PERSON_NAME] certify that I am authorized on beha…" at bounding box center [832, 410] width 401 height 429
click at [647, 214] on input "By signing electronically, I [PERSON_NAME] certify that I am authorized on beha…" at bounding box center [644, 205] width 34 height 34
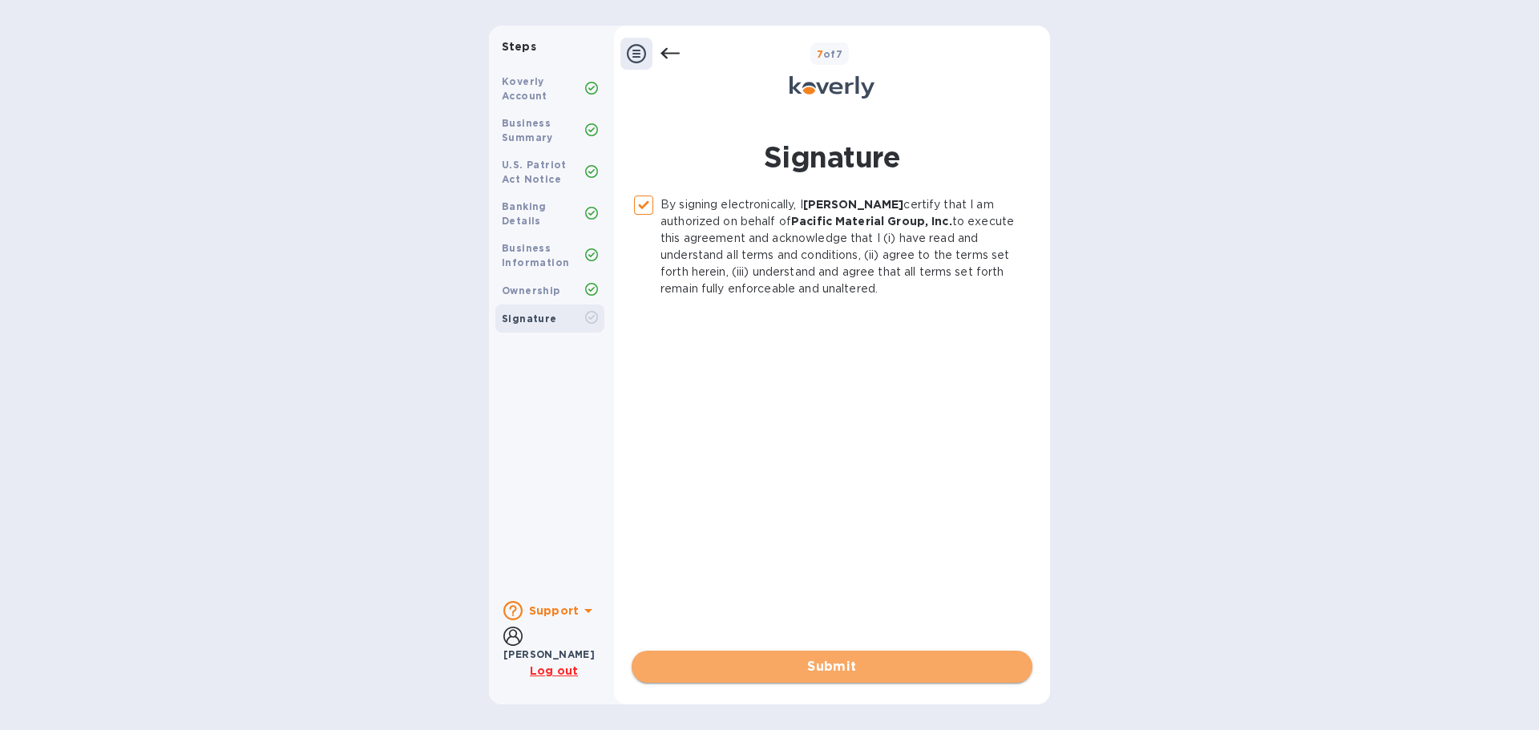
click at [829, 660] on span "Submit" at bounding box center [831, 666] width 375 height 19
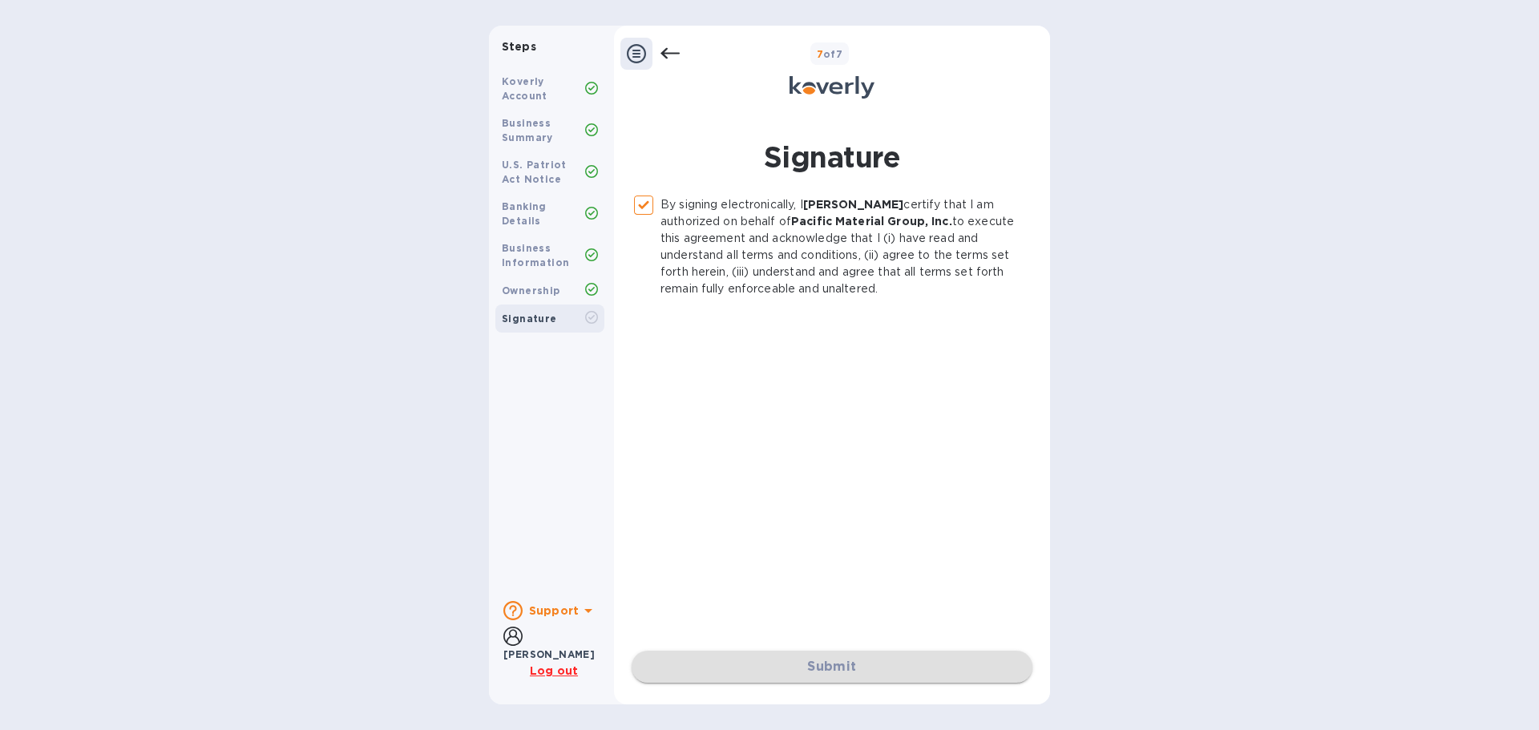
checkbox input "false"
